Goal: Find specific page/section: Find specific page/section

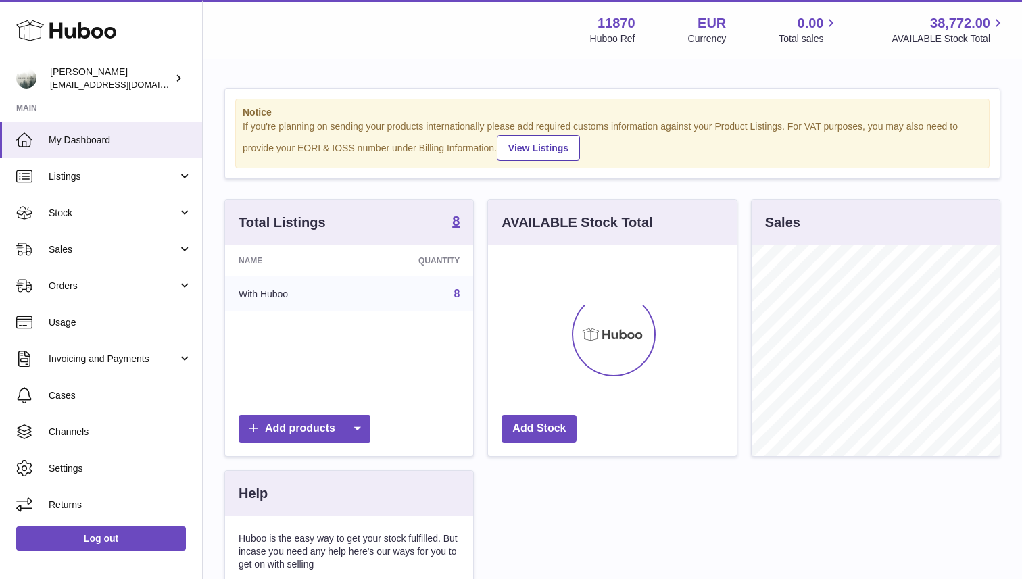
scroll to position [211, 248]
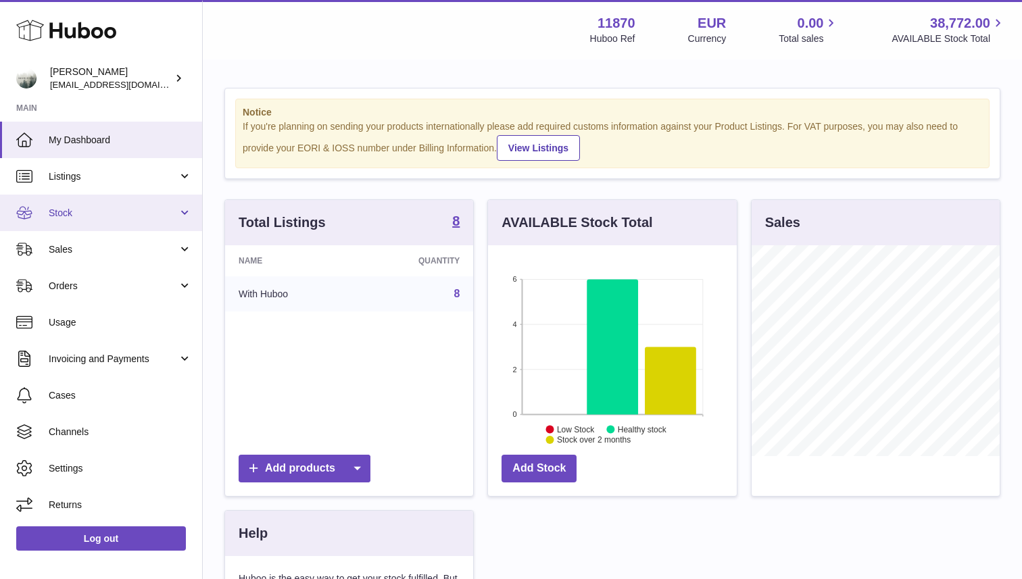
click at [110, 218] on span "Stock" at bounding box center [113, 213] width 129 height 13
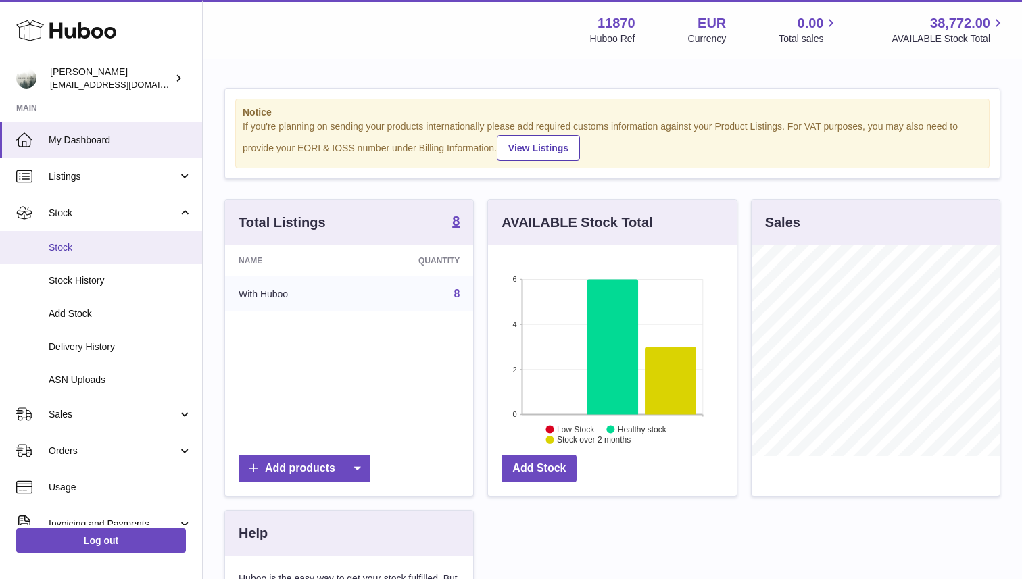
click at [109, 249] on span "Stock" at bounding box center [120, 247] width 143 height 13
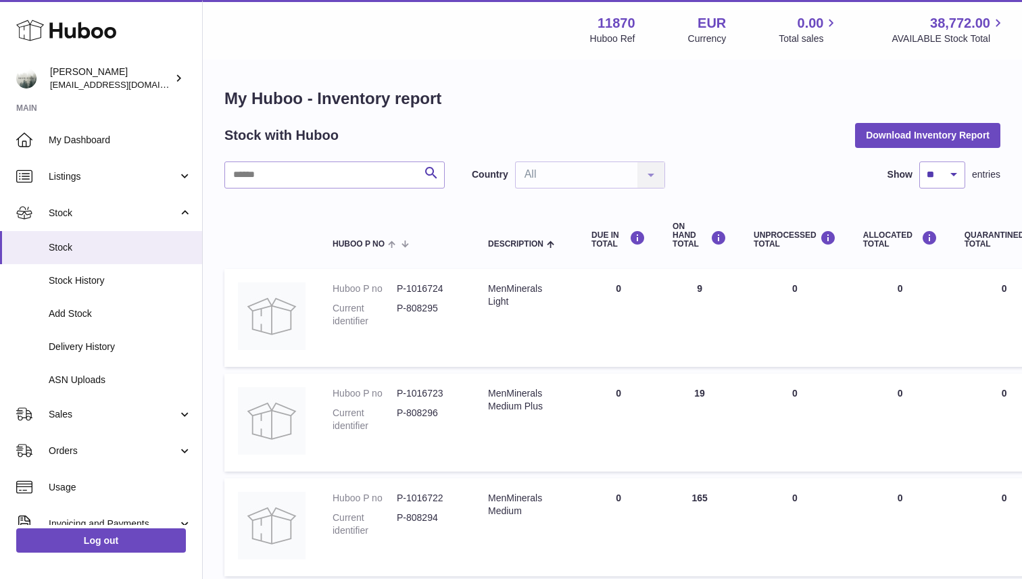
click at [652, 181] on div "Country All All No elements found. Consider changing the search query. List is …" at bounding box center [568, 175] width 193 height 27
click at [650, 176] on div "Country All All No elements found. Consider changing the search query. List is …" at bounding box center [568, 175] width 193 height 27
click at [147, 214] on span "Stock" at bounding box center [113, 213] width 129 height 13
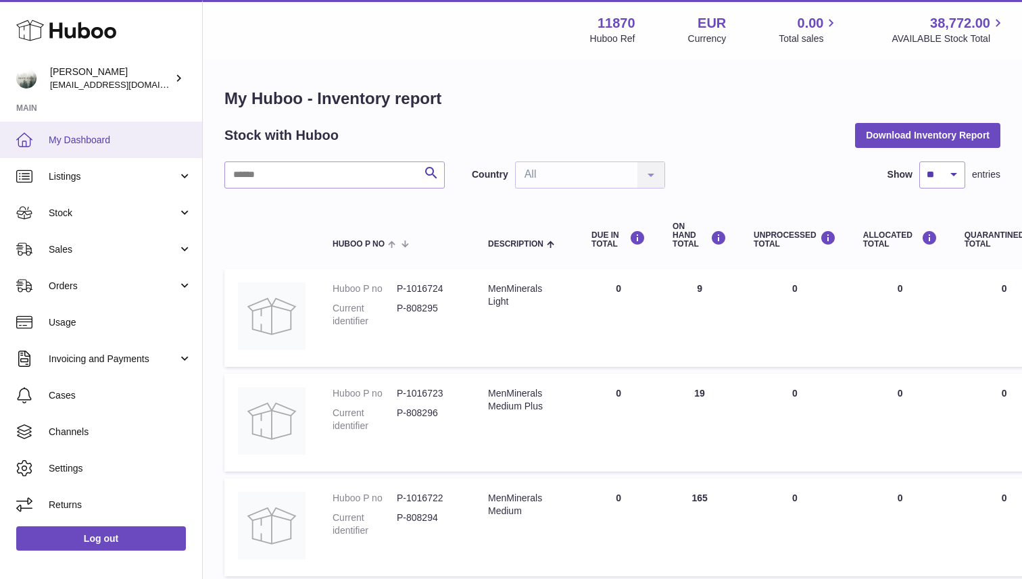
click at [74, 137] on span "My Dashboard" at bounding box center [120, 140] width 143 height 13
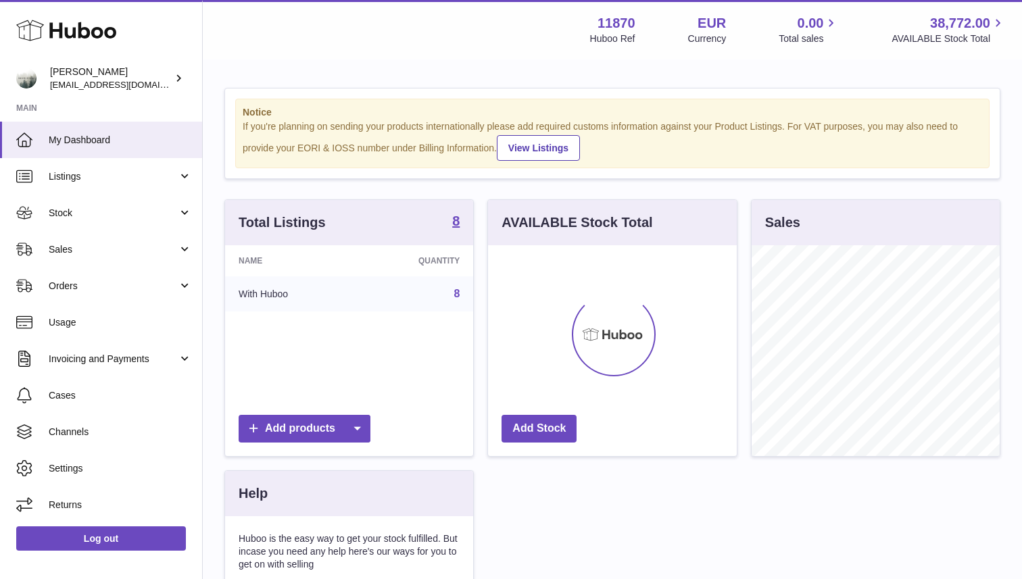
scroll to position [211, 248]
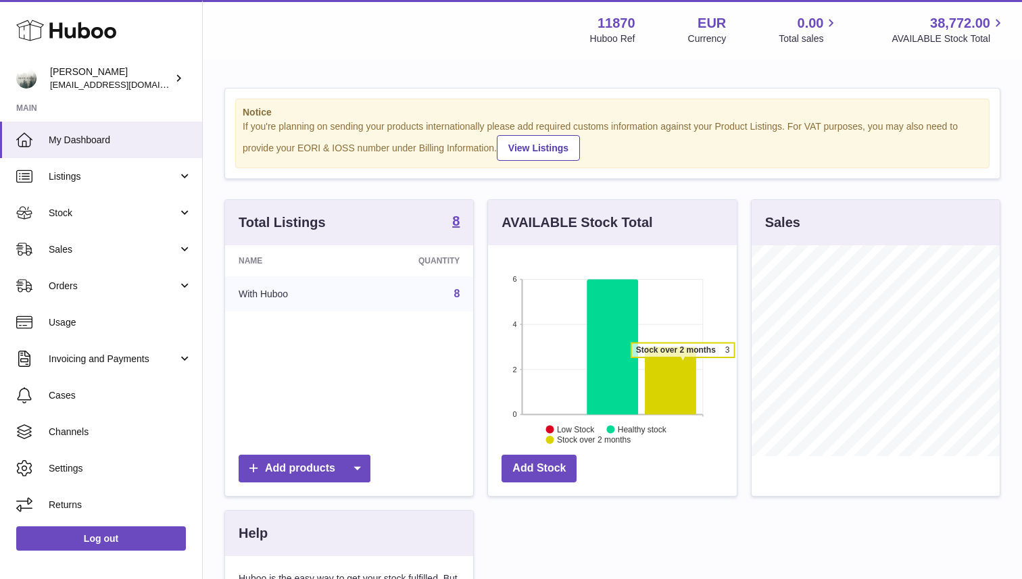
click at [676, 368] on icon at bounding box center [670, 381] width 51 height 68
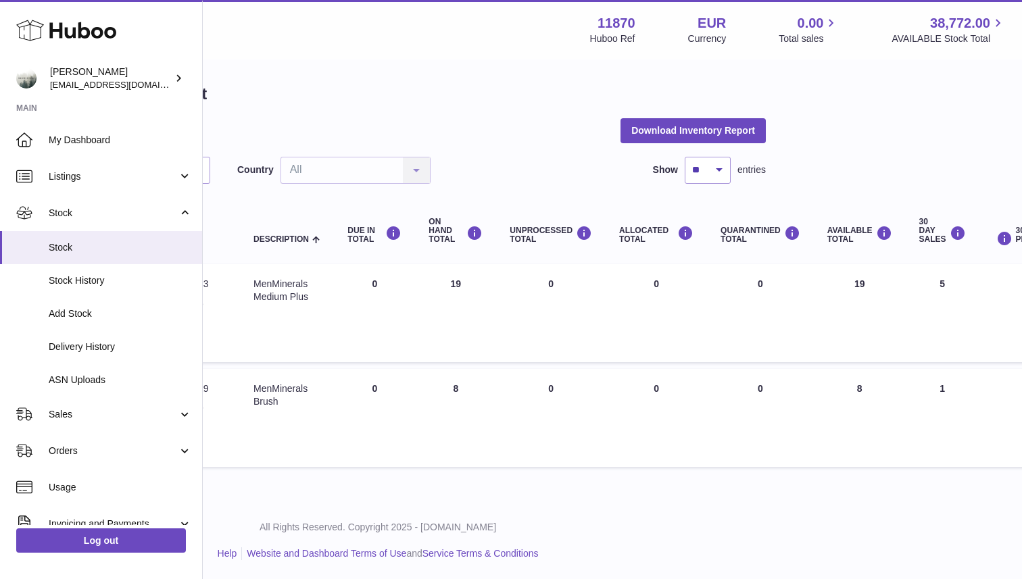
scroll to position [5, 0]
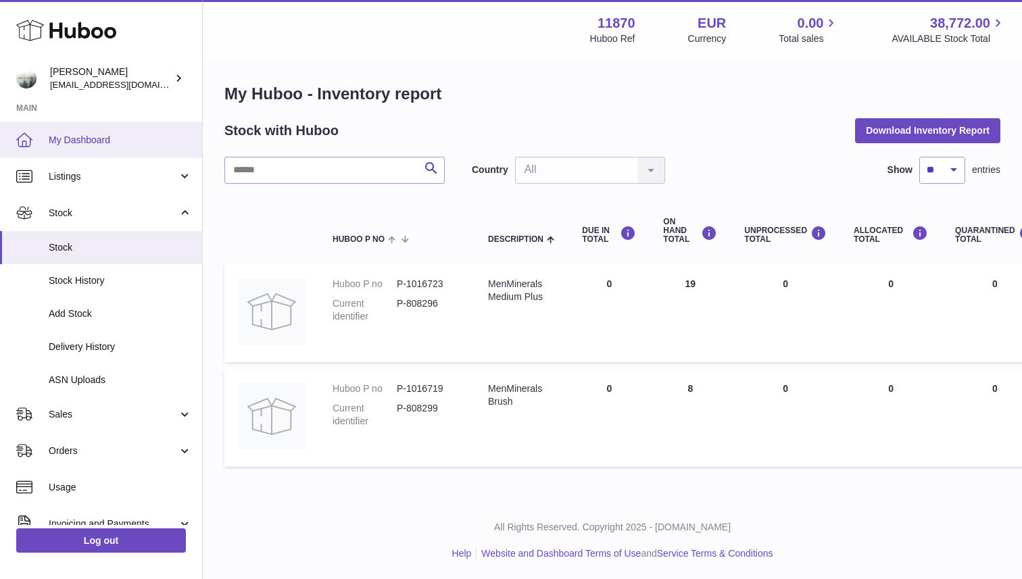
click at [97, 139] on span "My Dashboard" at bounding box center [120, 140] width 143 height 13
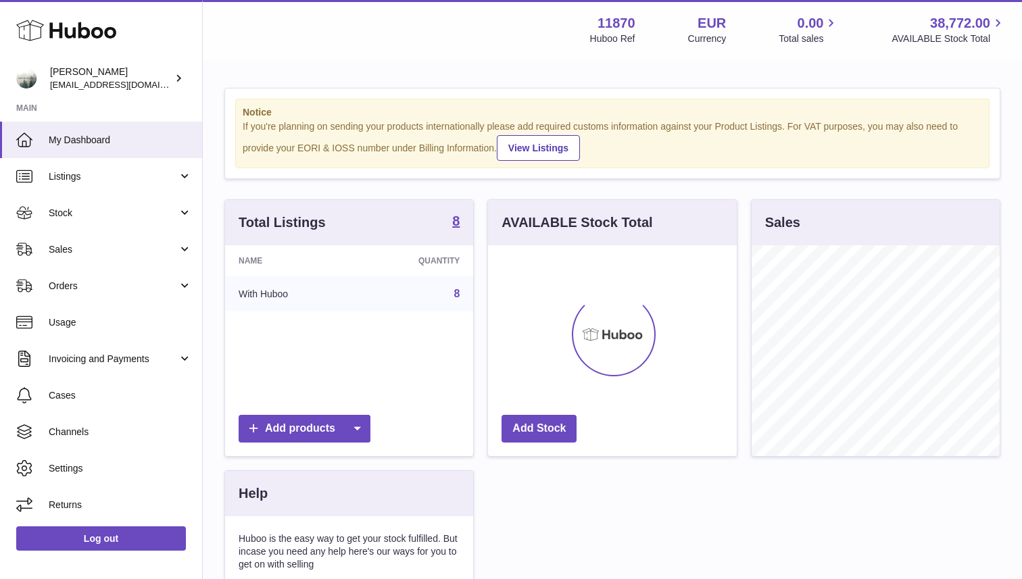
scroll to position [211, 248]
